Goal: Obtain resource: Obtain resource

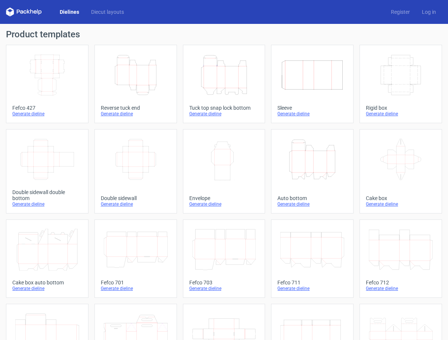
click at [200, 107] on div "Tuck top snap lock bottom" at bounding box center [224, 108] width 70 height 6
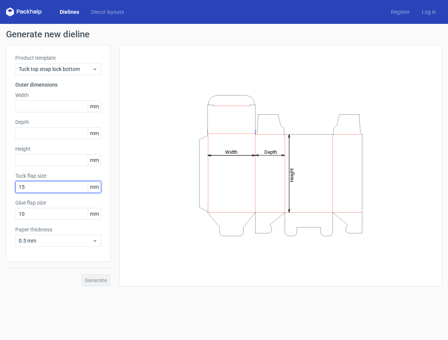
click at [29, 187] on input "15" at bounding box center [58, 187] width 86 height 12
type input "150"
click at [32, 213] on input "10" at bounding box center [58, 214] width 86 height 12
click at [97, 282] on div "Generate" at bounding box center [58, 274] width 104 height 24
click at [97, 281] on div "Generate" at bounding box center [58, 274] width 104 height 24
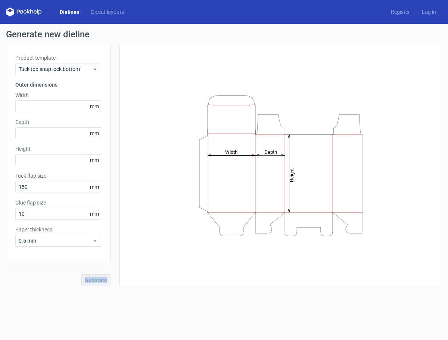
click at [97, 281] on div "Generate" at bounding box center [58, 274] width 104 height 24
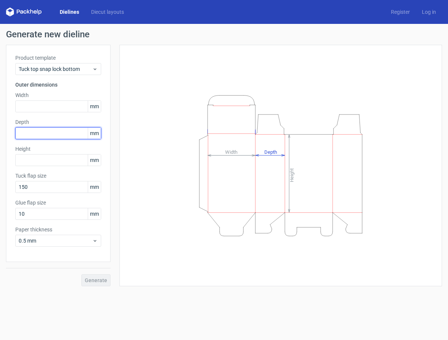
click at [61, 132] on input "text" at bounding box center [58, 133] width 86 height 12
type input "500"
click at [118, 110] on div "Height Depth Width" at bounding box center [275, 165] width 331 height 241
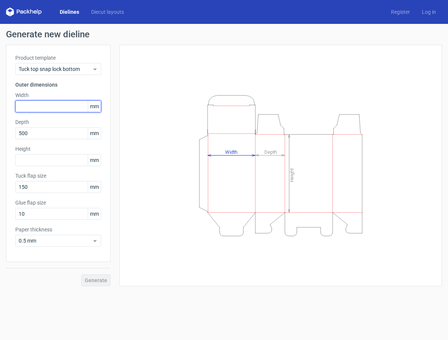
click at [68, 107] on input "text" at bounding box center [58, 106] width 86 height 12
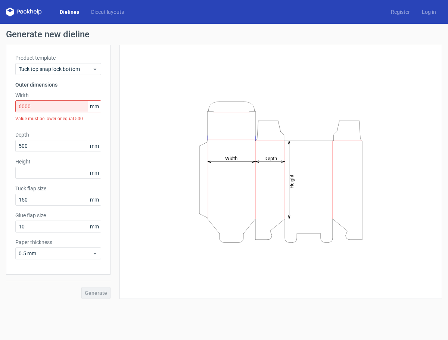
click at [162, 127] on div "Height Depth Width" at bounding box center [281, 171] width 304 height 235
click at [49, 112] on input "6000" at bounding box center [58, 106] width 86 height 12
click at [40, 109] on input "6000" at bounding box center [58, 106] width 86 height 12
click at [28, 107] on input "6000" at bounding box center [58, 106] width 86 height 12
drag, startPoint x: 22, startPoint y: 107, endPoint x: 16, endPoint y: 108, distance: 5.3
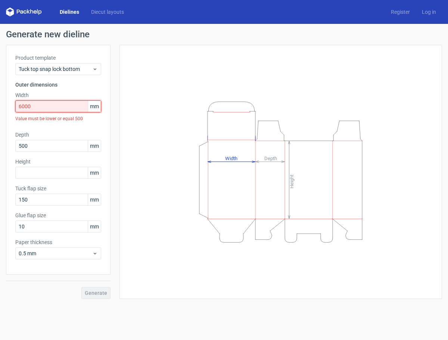
click at [17, 108] on input "6000" at bounding box center [58, 106] width 86 height 12
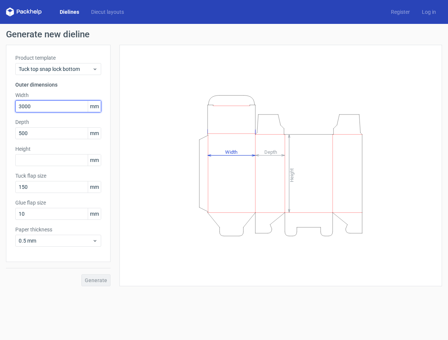
type input "3000"
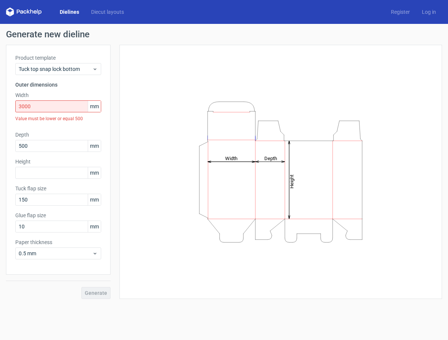
click at [132, 128] on div "Height Depth Width" at bounding box center [281, 171] width 304 height 235
